Goal: Task Accomplishment & Management: Manage account settings

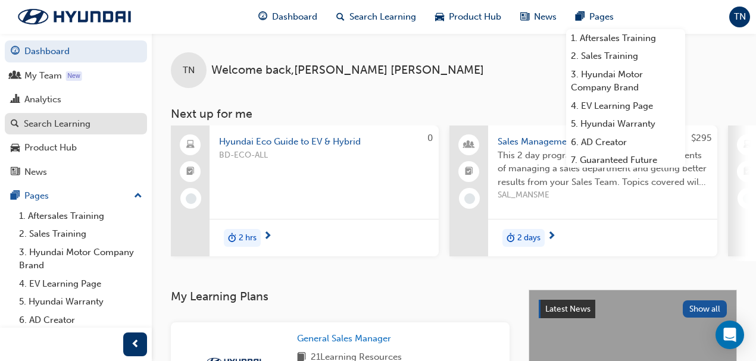
click at [68, 129] on div "Search Learning" at bounding box center [57, 124] width 67 height 14
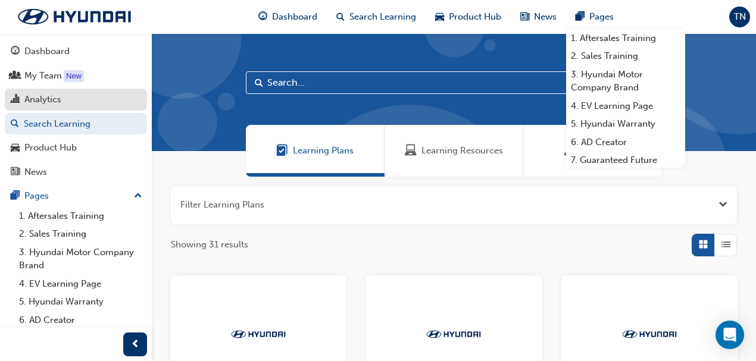
click at [53, 92] on link "Analytics" at bounding box center [76, 100] width 142 height 22
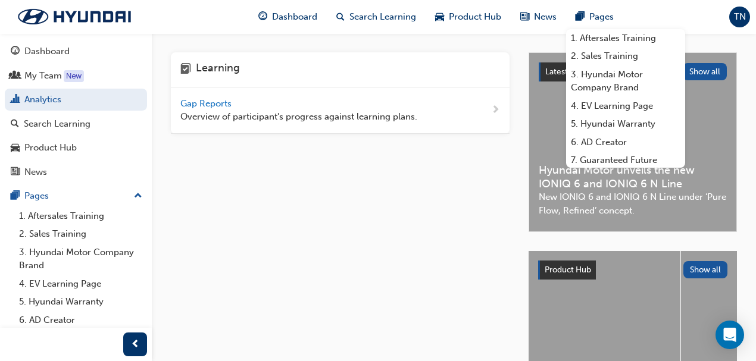
click at [209, 97] on div "Gap Reports Overview of participant's progress against learning plans." at bounding box center [298, 110] width 237 height 27
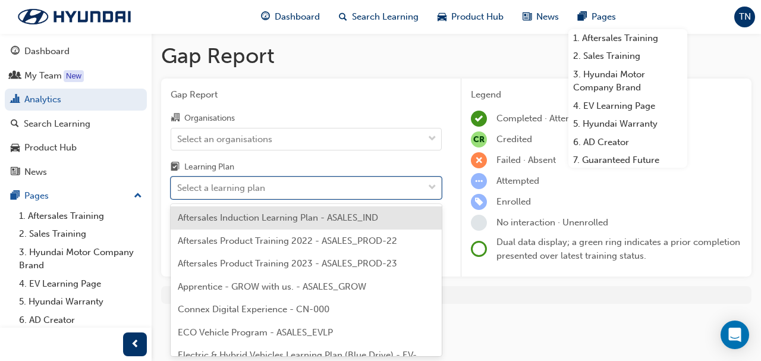
click at [233, 184] on div "Select a learning plan" at bounding box center [221, 188] width 88 height 14
click at [178, 184] on input "Learning Plan option Aftersales Induction Learning Plan - ASALES_IND focused, 1…" at bounding box center [177, 188] width 1 height 10
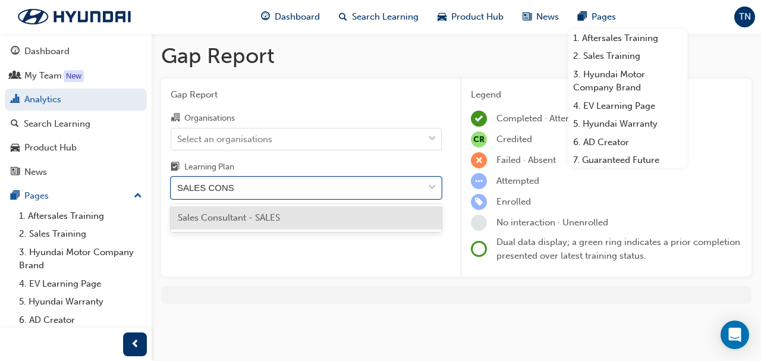
type input "SALES CONSU"
click at [227, 212] on span "Sales Consultant - SALES" at bounding box center [229, 217] width 102 height 11
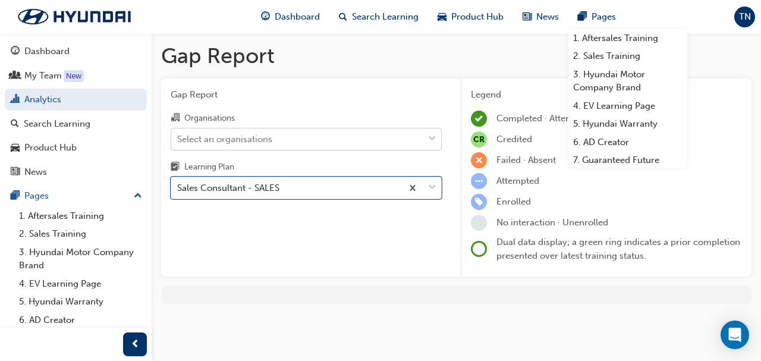
click at [214, 143] on div "Select an organisations" at bounding box center [224, 139] width 95 height 14
click at [178, 143] on input "Organisations Select an organisations" at bounding box center [177, 138] width 1 height 10
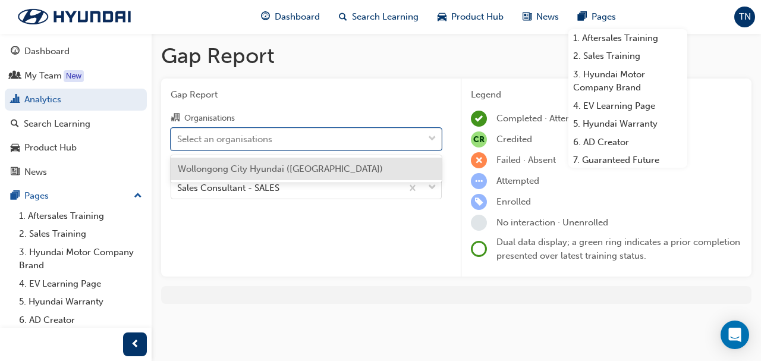
click at [218, 164] on span "Wollongong City Hyundai ([GEOGRAPHIC_DATA])" at bounding box center [280, 169] width 205 height 11
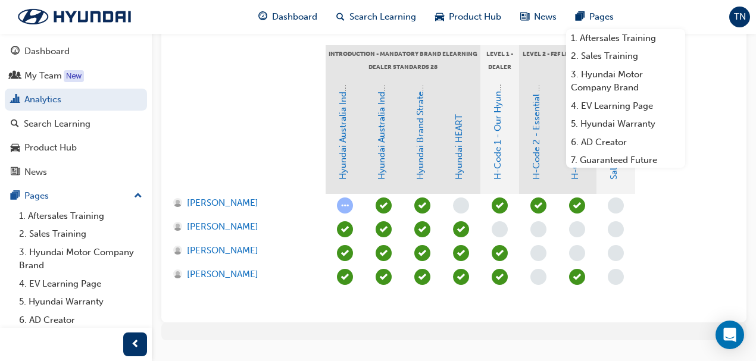
scroll to position [301, 0]
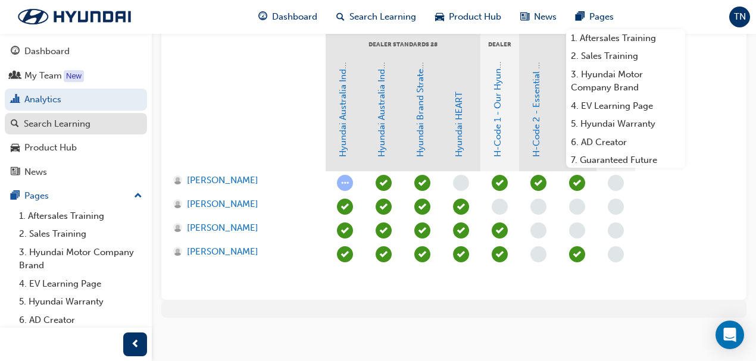
click at [64, 123] on div "Search Learning" at bounding box center [57, 124] width 67 height 14
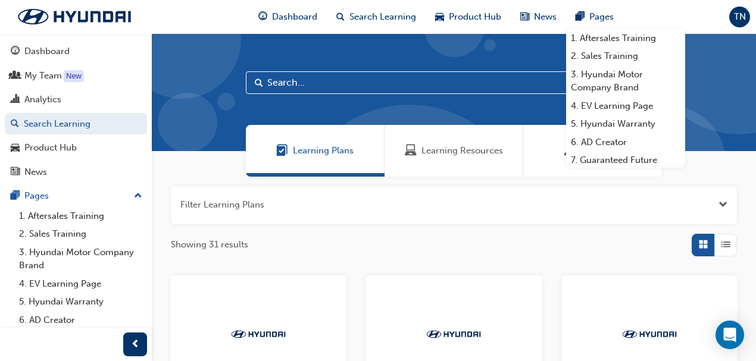
click at [416, 152] on span "Learning Resources" at bounding box center [411, 151] width 12 height 14
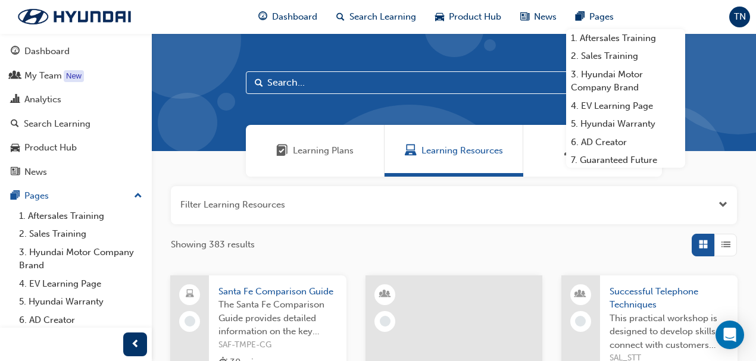
click at [309, 87] on input "text" at bounding box center [454, 82] width 416 height 23
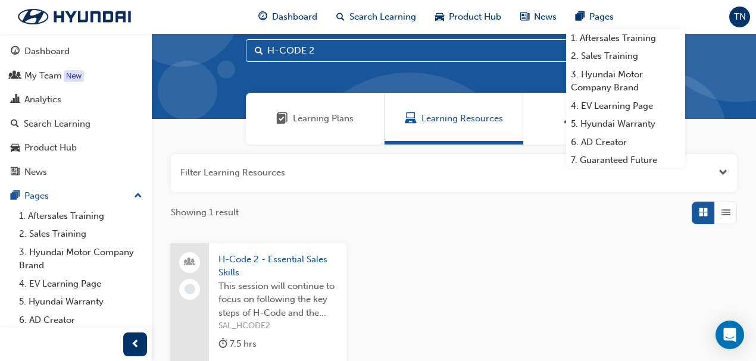
scroll to position [39, 0]
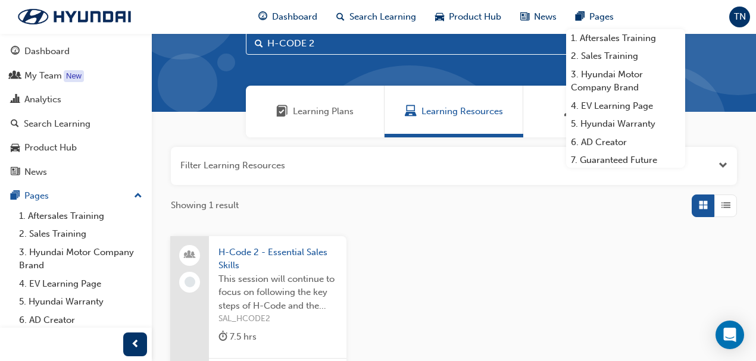
type input "H-CODE 2"
click at [253, 257] on span "H-Code 2 - Essential Sales Skills" at bounding box center [277, 259] width 118 height 27
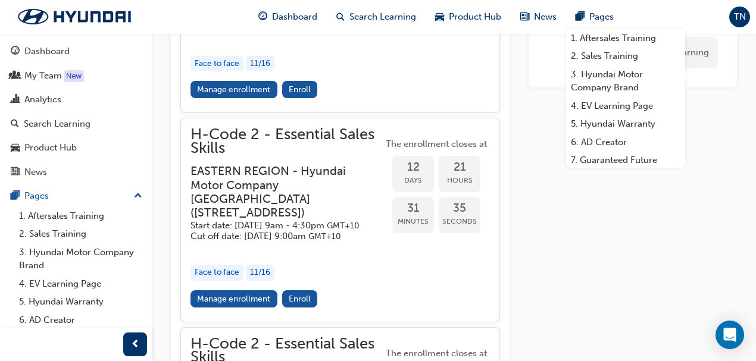
scroll to position [824, 0]
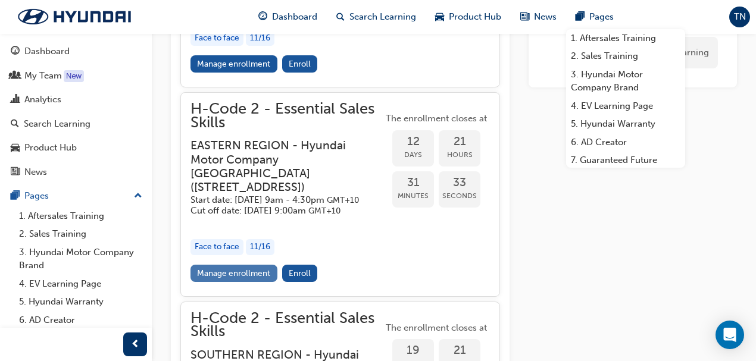
click at [251, 282] on link "Manage enrollment" at bounding box center [233, 273] width 87 height 17
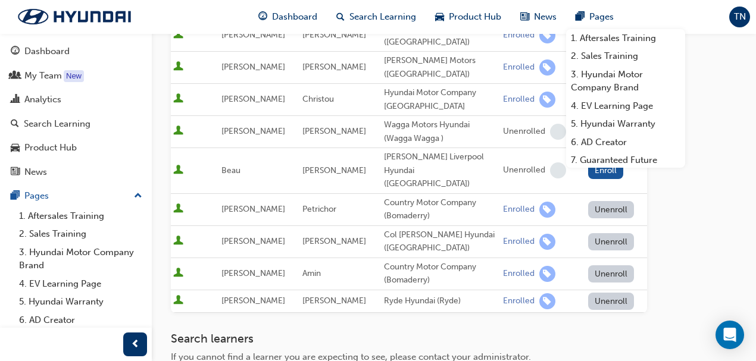
scroll to position [515, 0]
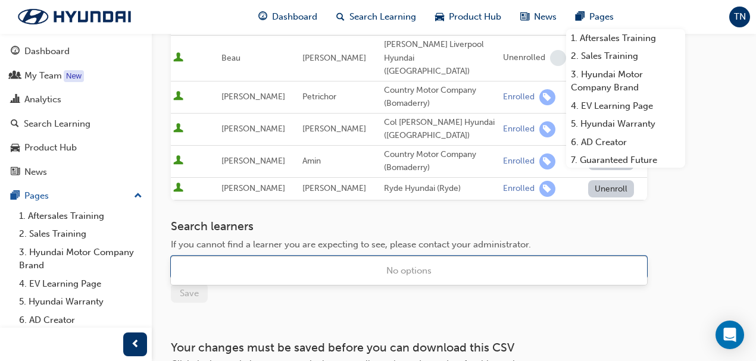
click at [246, 257] on div "Name" at bounding box center [399, 267] width 457 height 21
type input "MCTAGGA"
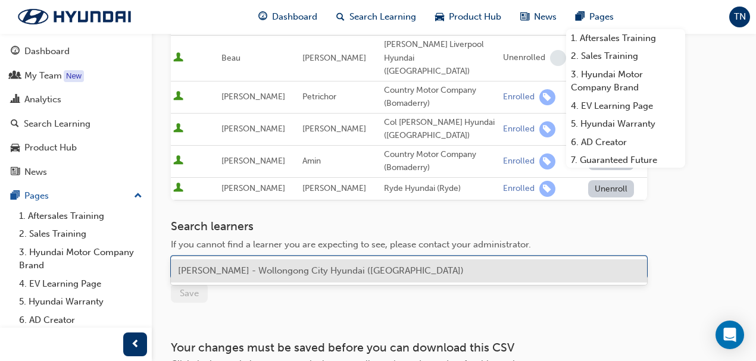
click at [239, 275] on span "[PERSON_NAME] - Wollongong City Hyundai ([GEOGRAPHIC_DATA])" at bounding box center [321, 270] width 286 height 11
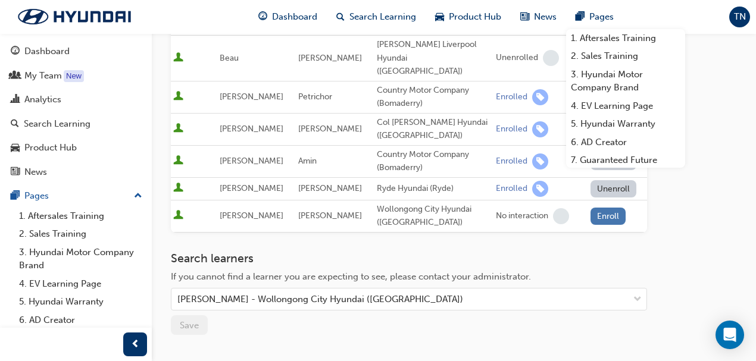
click at [604, 208] on button "Enroll" at bounding box center [608, 216] width 36 height 17
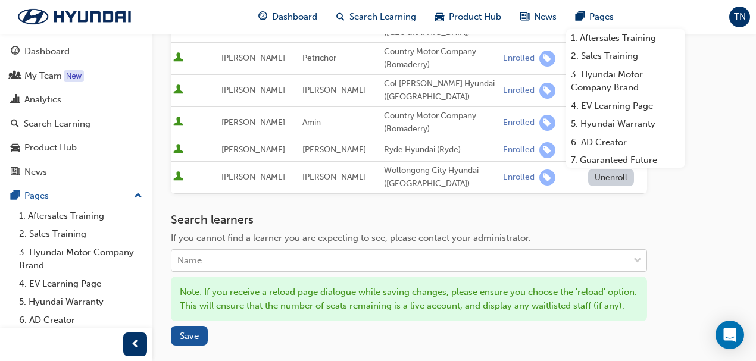
scroll to position [674, 0]
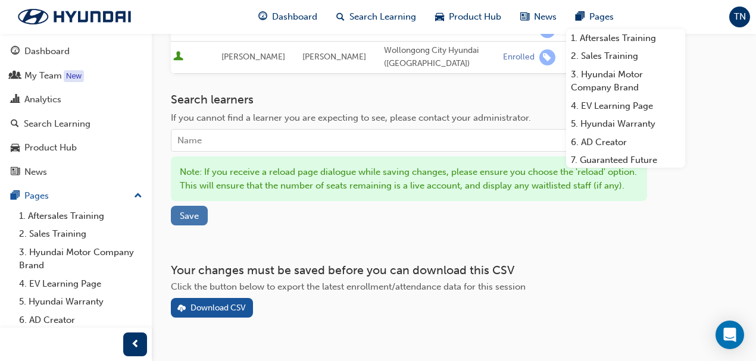
click at [188, 211] on span "Save" at bounding box center [189, 216] width 19 height 11
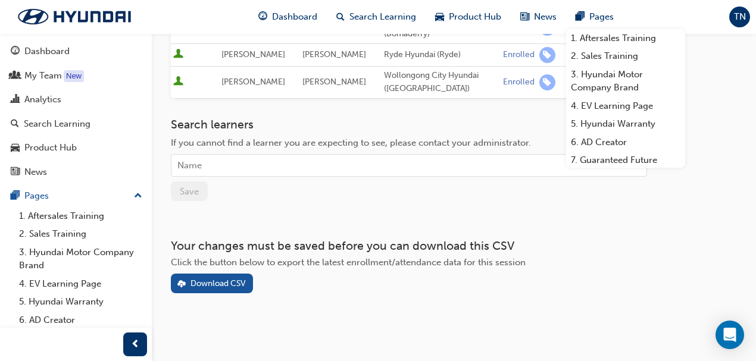
scroll to position [622, 0]
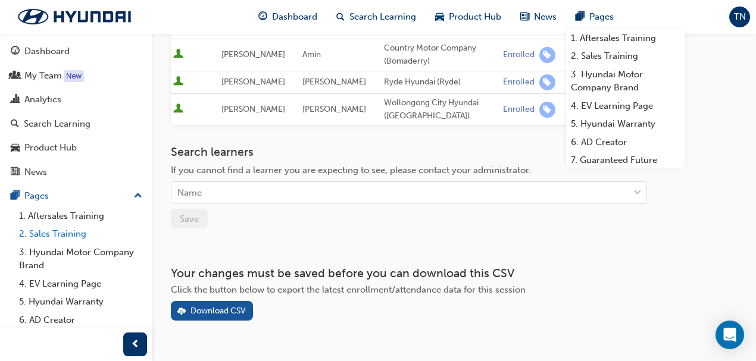
click at [42, 236] on link "2. Sales Training" at bounding box center [80, 234] width 133 height 18
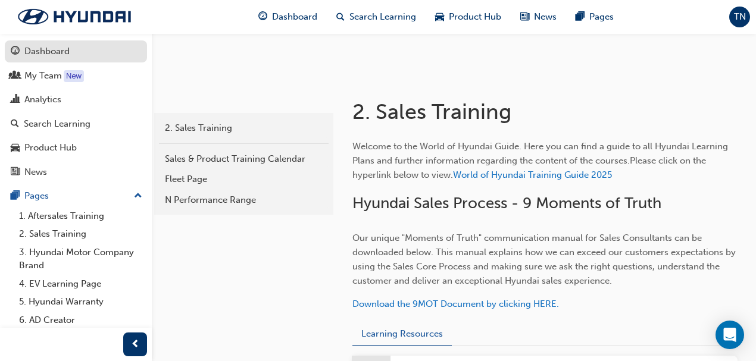
scroll to position [158, 0]
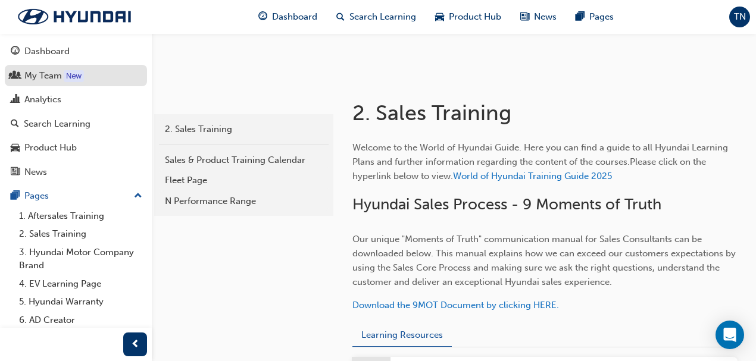
click at [43, 71] on div "My Team" at bounding box center [42, 76] width 37 height 14
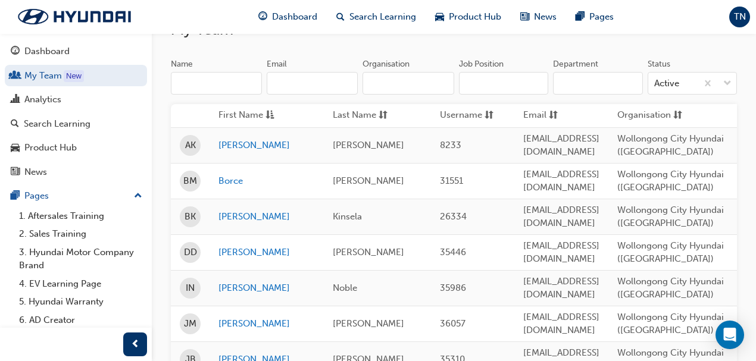
scroll to position [119, 0]
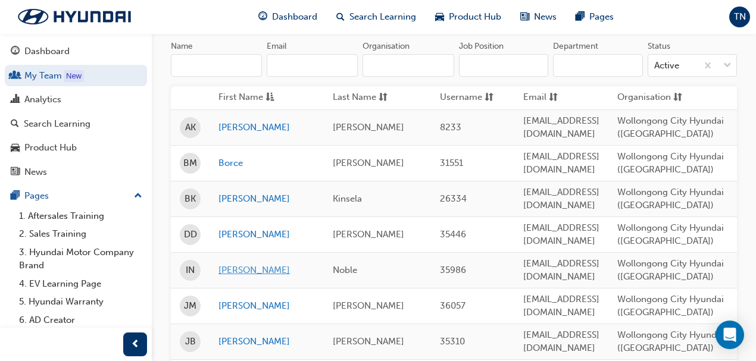
click at [227, 267] on link "[PERSON_NAME]" at bounding box center [266, 271] width 96 height 14
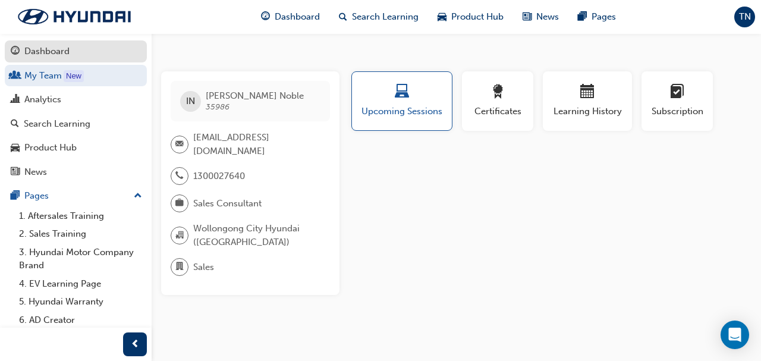
click at [48, 55] on div "Dashboard" at bounding box center [46, 52] width 45 height 14
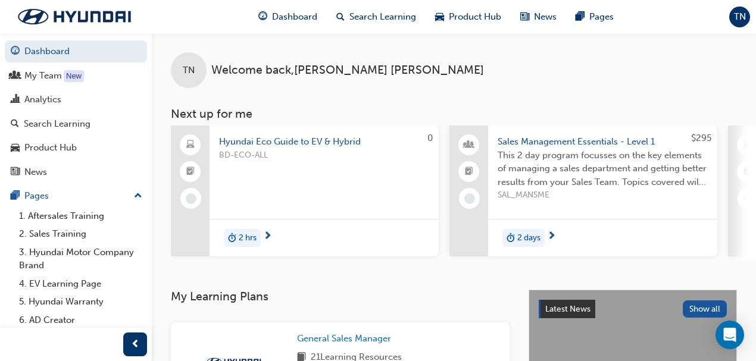
click at [547, 138] on span "Sales Management Essentials - Level 1" at bounding box center [602, 142] width 210 height 14
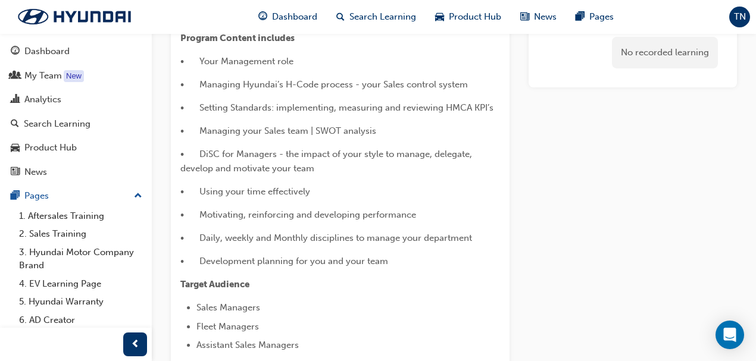
scroll to position [206, 0]
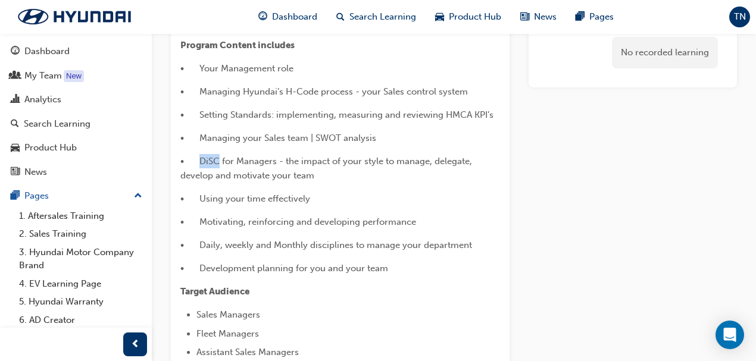
drag, startPoint x: 200, startPoint y: 159, endPoint x: 217, endPoint y: 159, distance: 16.1
click at [217, 159] on span "• DiSC for Managers - the impact of your style to manage, delegate, develop and…" at bounding box center [327, 168] width 294 height 25
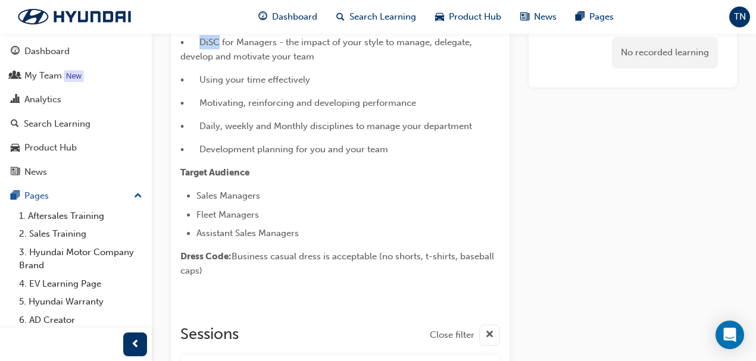
scroll to position [444, 0]
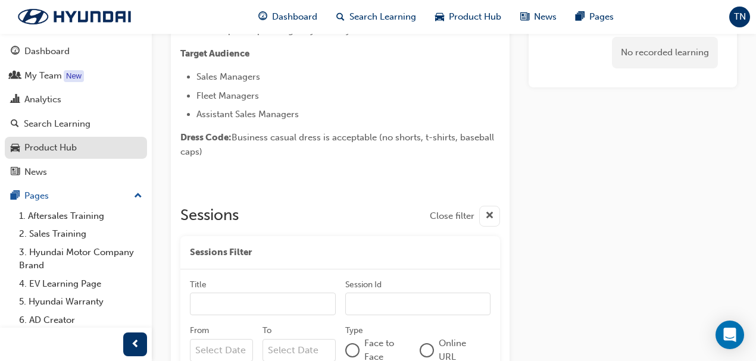
click at [58, 145] on div "Product Hub" at bounding box center [50, 148] width 52 height 14
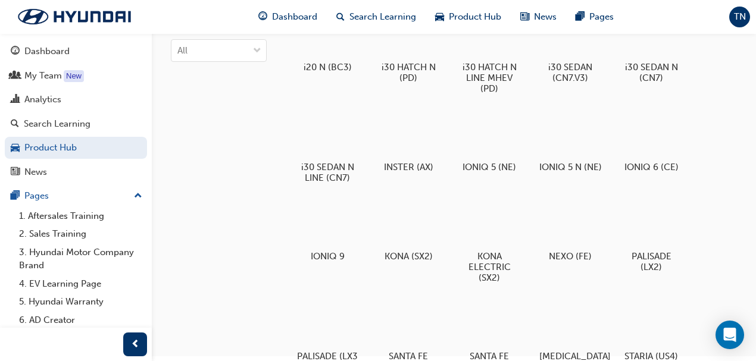
scroll to position [198, 0]
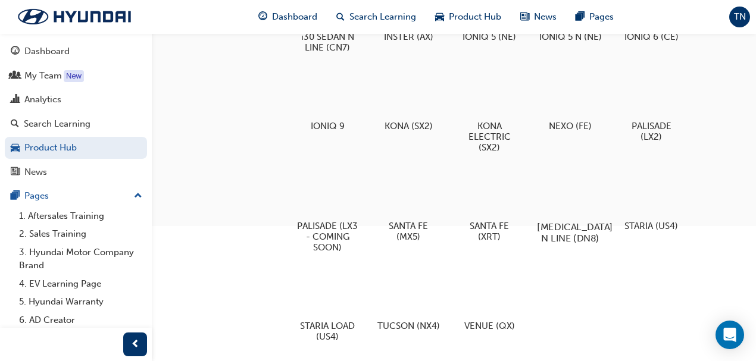
click at [572, 200] on div at bounding box center [570, 193] width 66 height 48
